Goal: Information Seeking & Learning: Learn about a topic

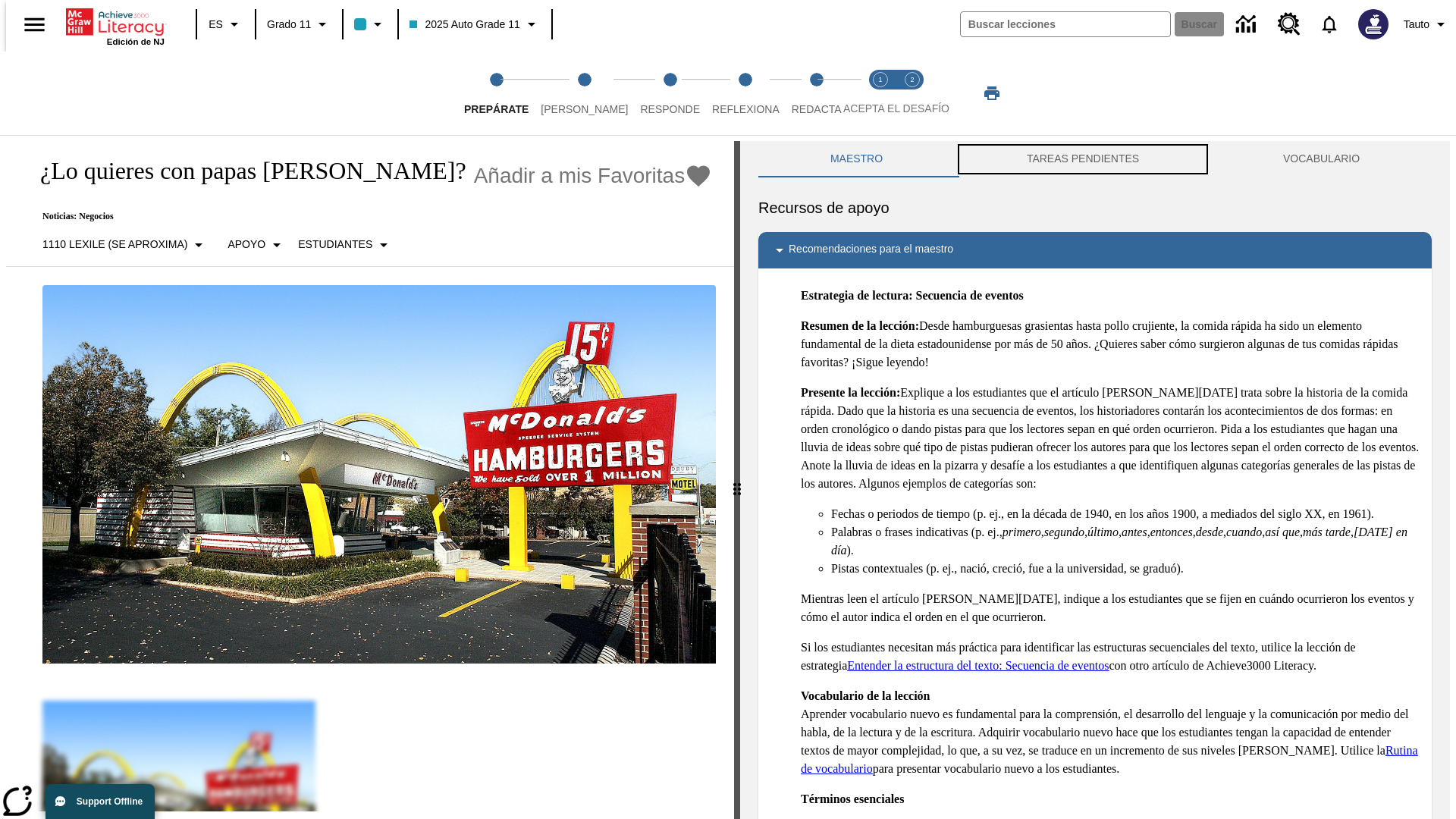
click at [1083, 159] on button "TAREAS PENDIENTES" at bounding box center [1083, 159] width 256 height 36
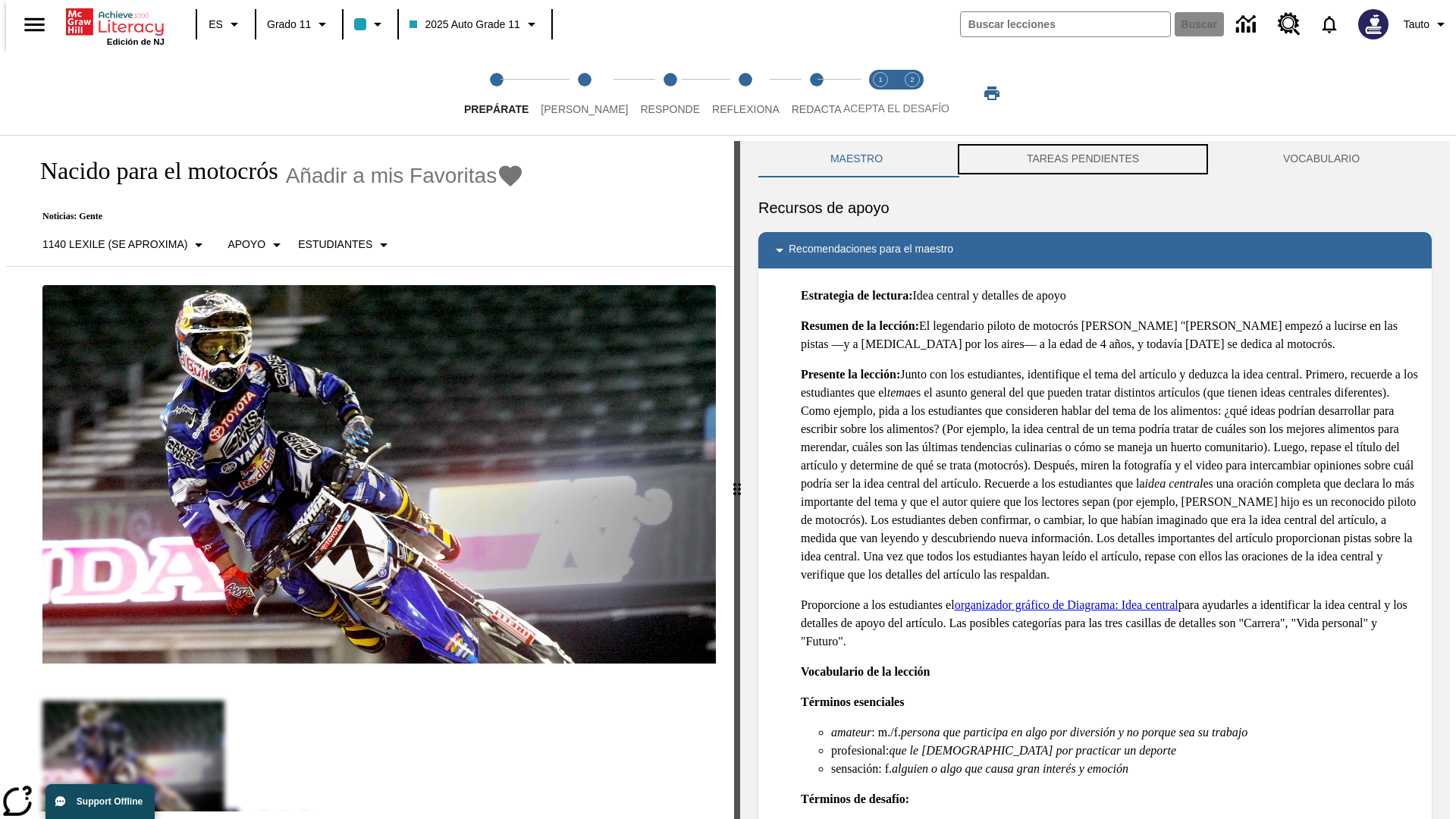
click at [1083, 159] on button "TAREAS PENDIENTES" at bounding box center [1083, 159] width 256 height 36
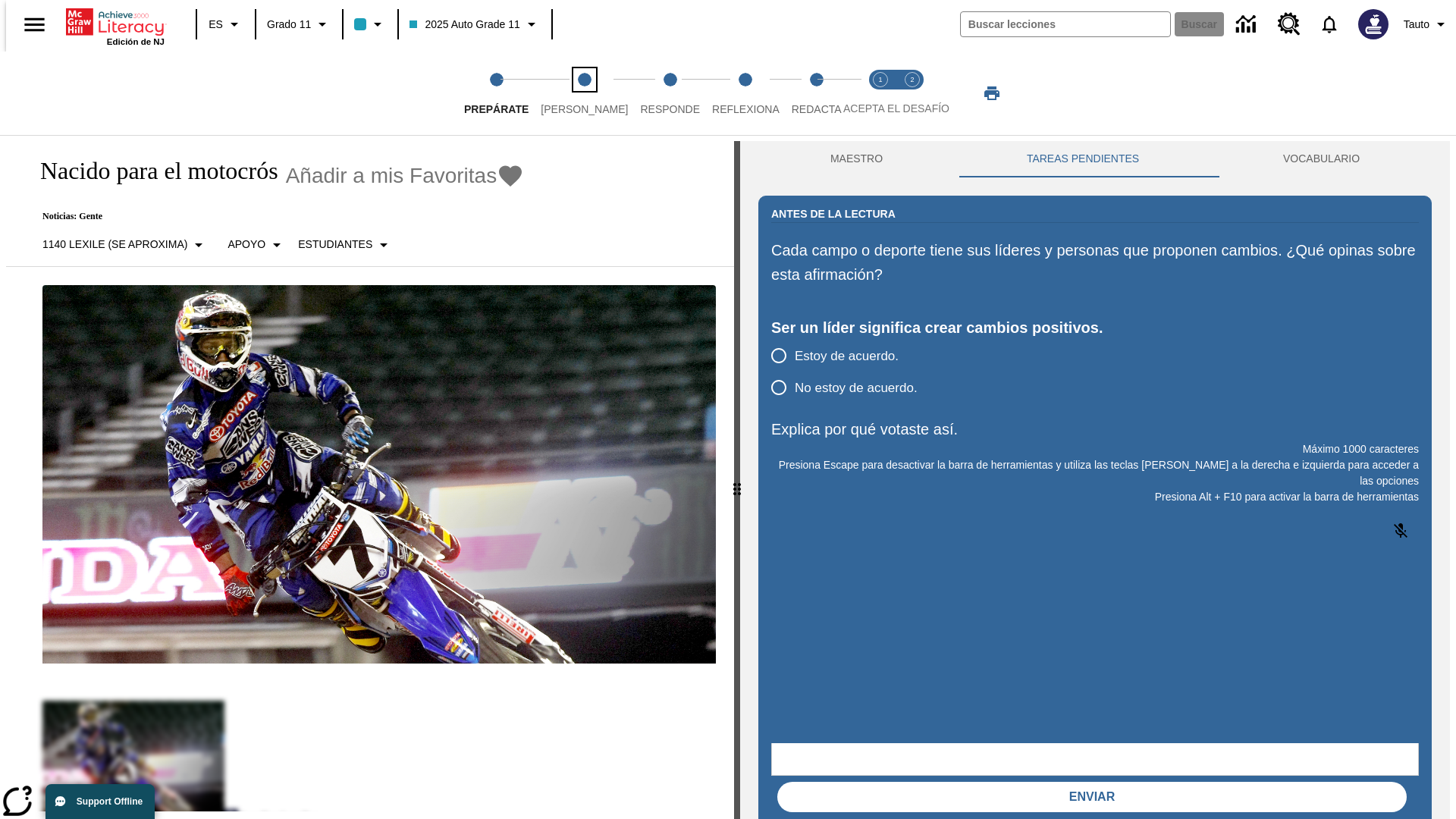
click at [572, 93] on span "[PERSON_NAME]" at bounding box center [584, 103] width 87 height 28
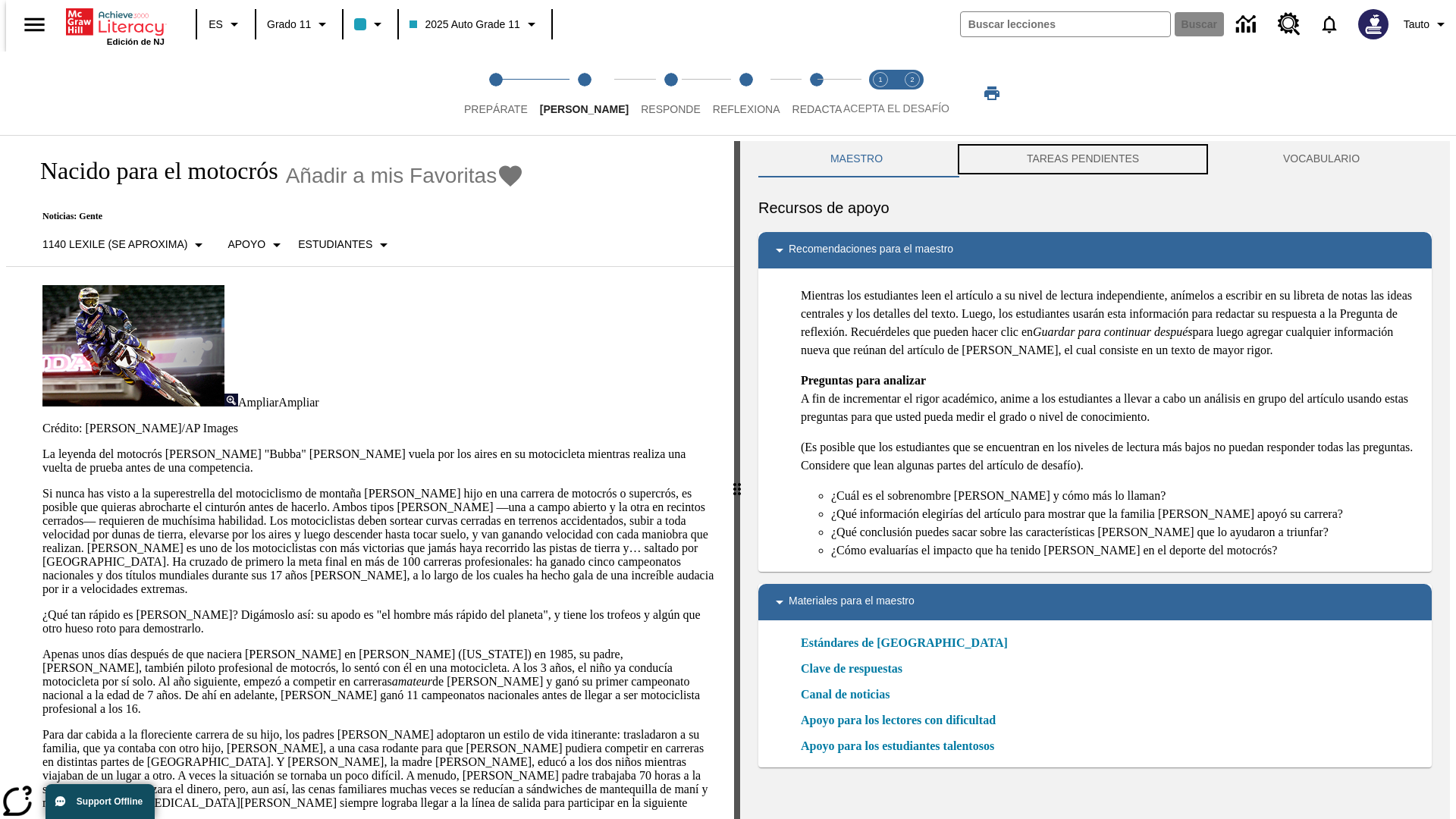
scroll to position [1, 0]
click at [1083, 159] on button "TAREAS PENDIENTES" at bounding box center [1083, 158] width 256 height 36
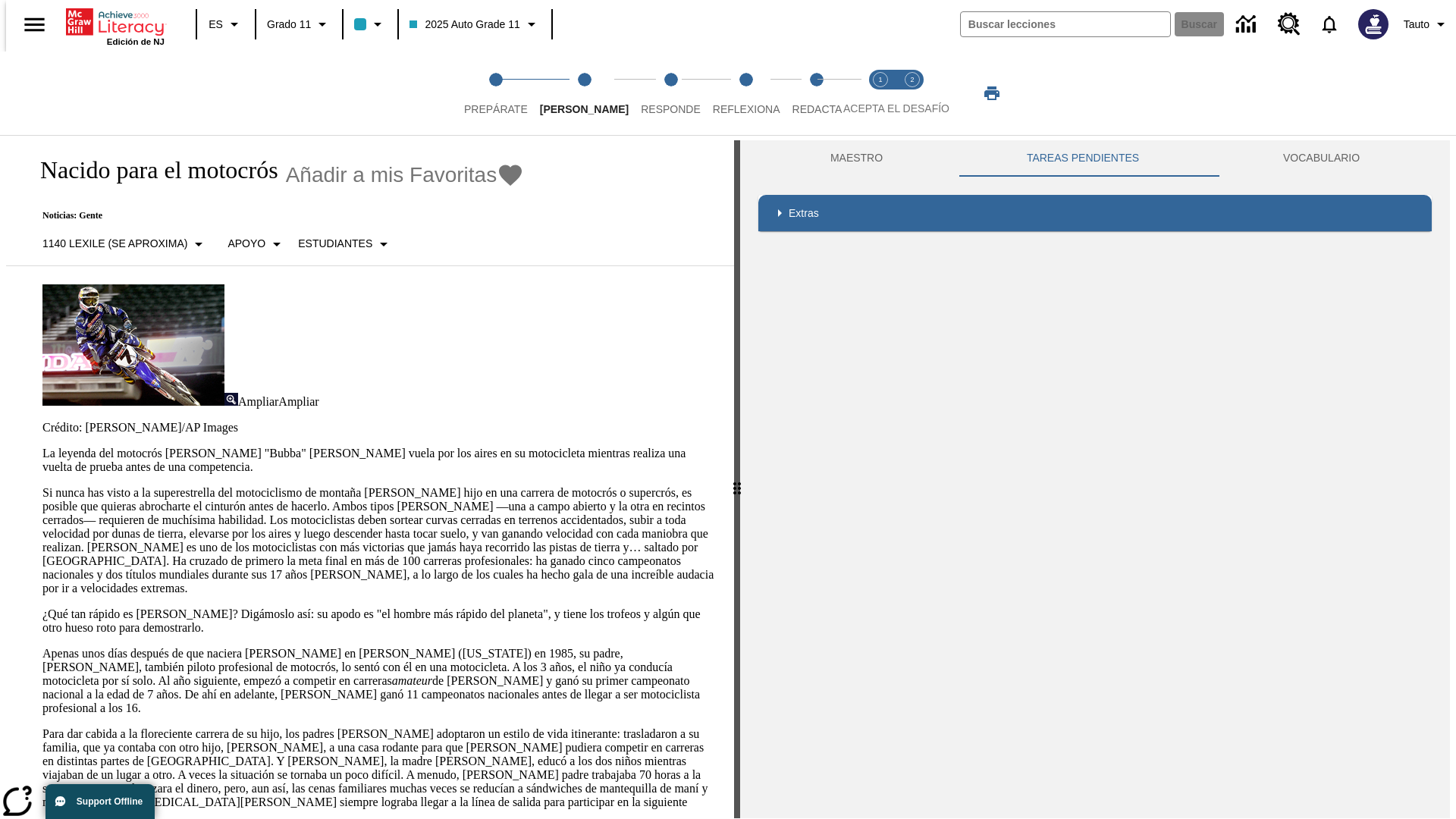
click at [43, 486] on p "Si nunca has visto a la superestrella del motociclismo de montaña [PERSON_NAME]…" at bounding box center [379, 541] width 673 height 109
